Goal: Task Accomplishment & Management: Manage account settings

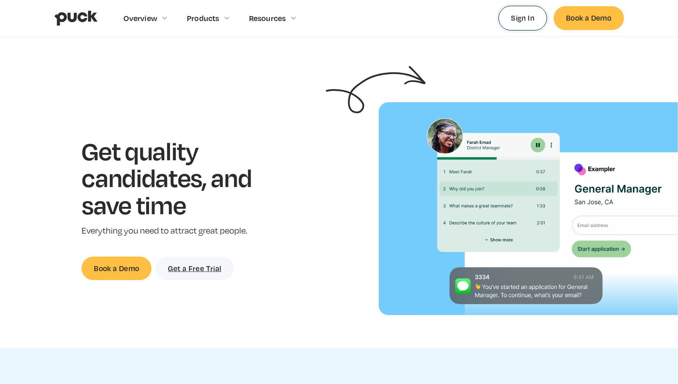
click at [513, 19] on link "Sign In" at bounding box center [523, 18] width 49 height 24
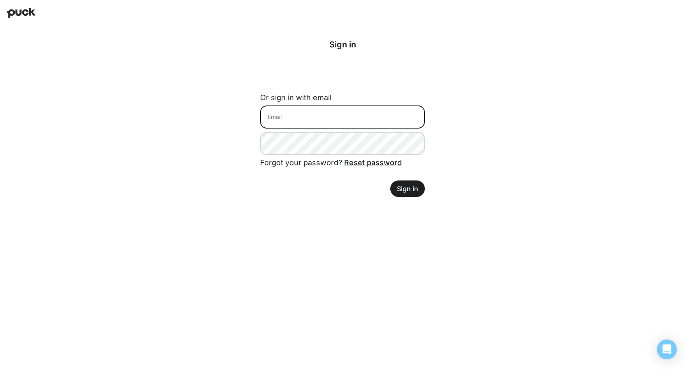
click at [333, 108] on input at bounding box center [342, 116] width 165 height 23
type input "[PERSON_NAME][EMAIL_ADDRESS][DOMAIN_NAME]"
click at [402, 187] on button "Sign in" at bounding box center [408, 188] width 35 height 16
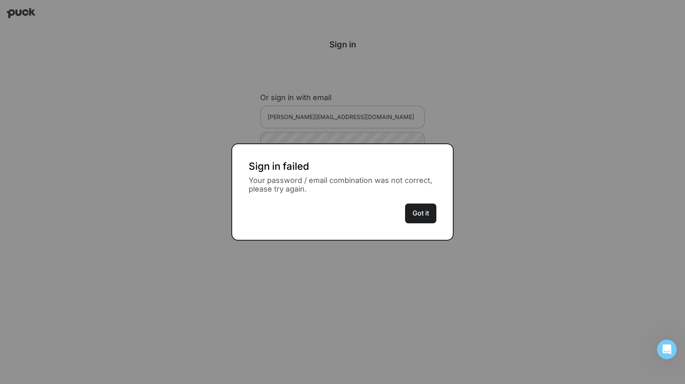
click at [420, 211] on button "Got it" at bounding box center [420, 213] width 31 height 20
click at [424, 212] on button "Got it" at bounding box center [420, 213] width 31 height 20
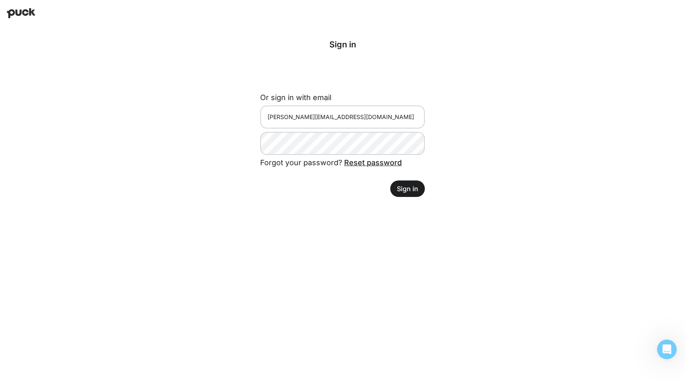
click at [353, 161] on link "Reset password" at bounding box center [373, 162] width 58 height 9
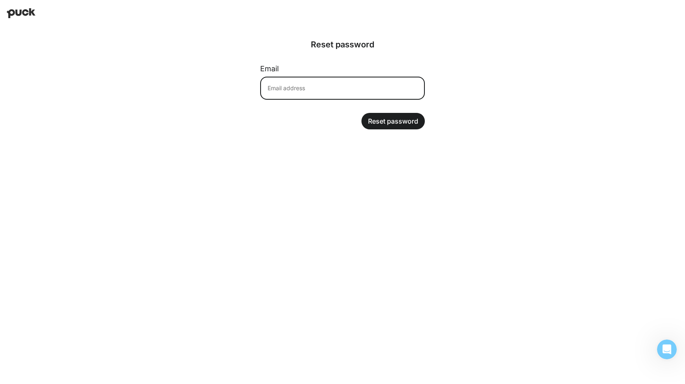
click at [341, 89] on input at bounding box center [342, 88] width 165 height 23
type input "[PERSON_NAME][EMAIL_ADDRESS][DOMAIN_NAME]"
click at [380, 122] on button "Reset password" at bounding box center [393, 121] width 63 height 16
